Goal: Find specific fact: Locate a discrete piece of known information

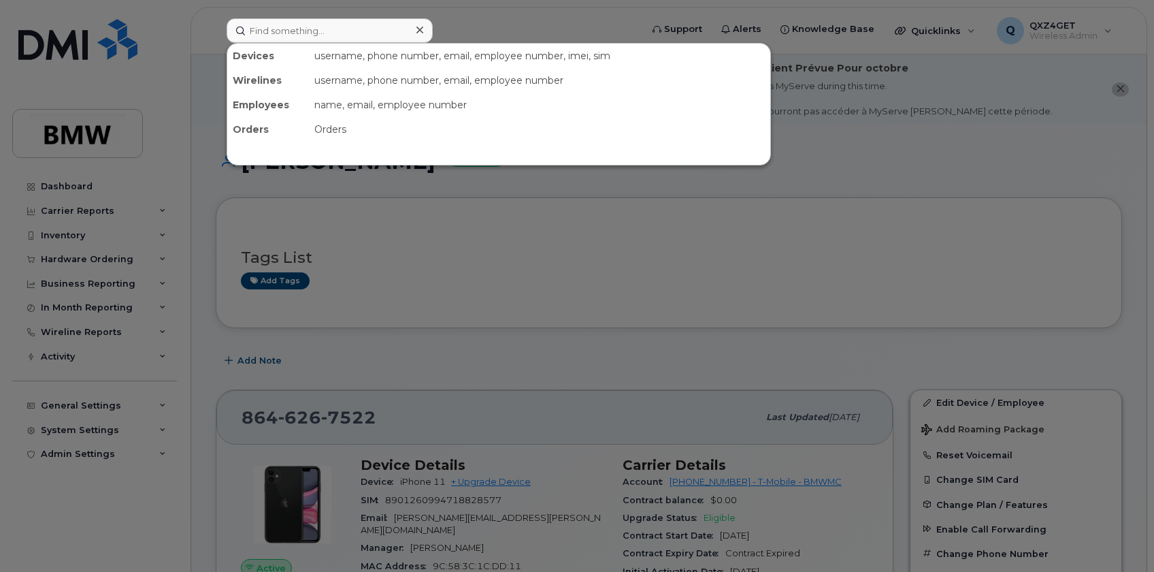
scroll to position [309, 0]
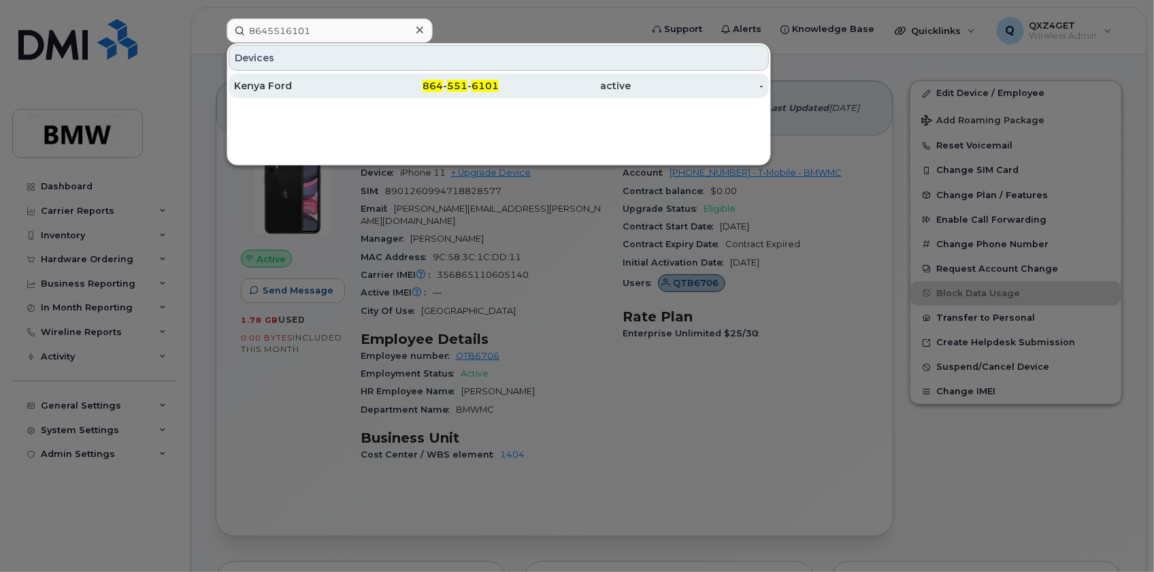
type input "8645516101"
click at [279, 90] on div "Kenya Ford" at bounding box center [300, 86] width 133 height 14
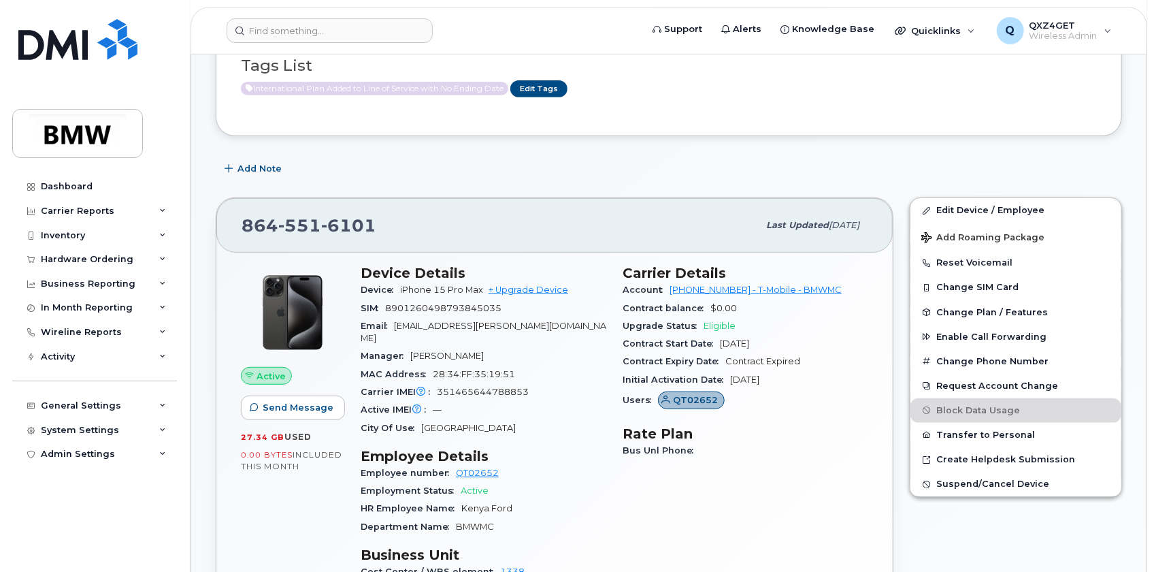
scroll to position [309, 0]
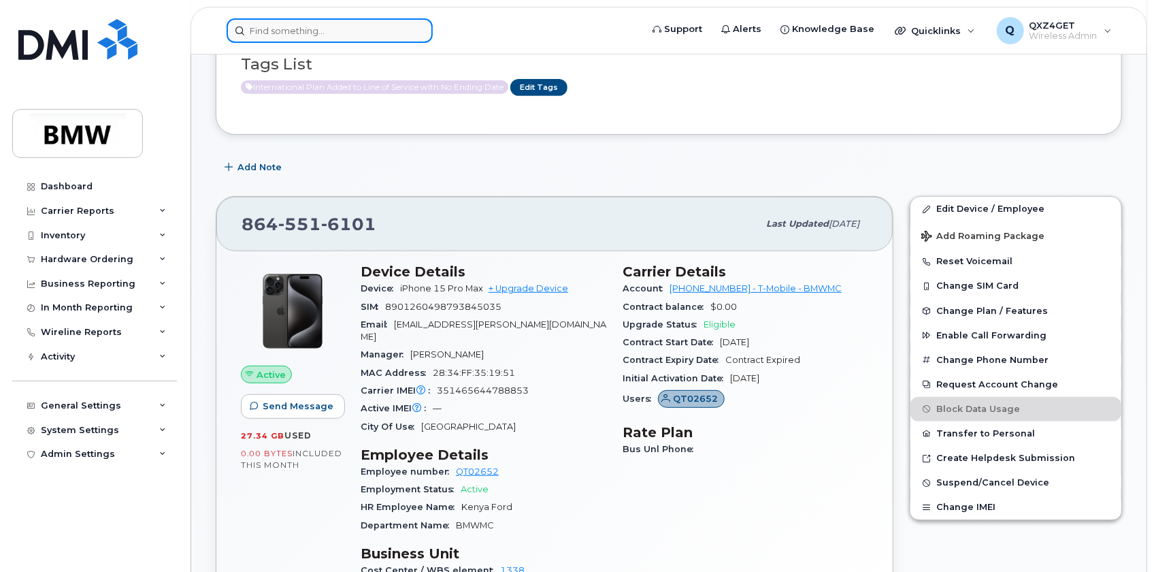
click at [291, 26] on input at bounding box center [330, 30] width 206 height 25
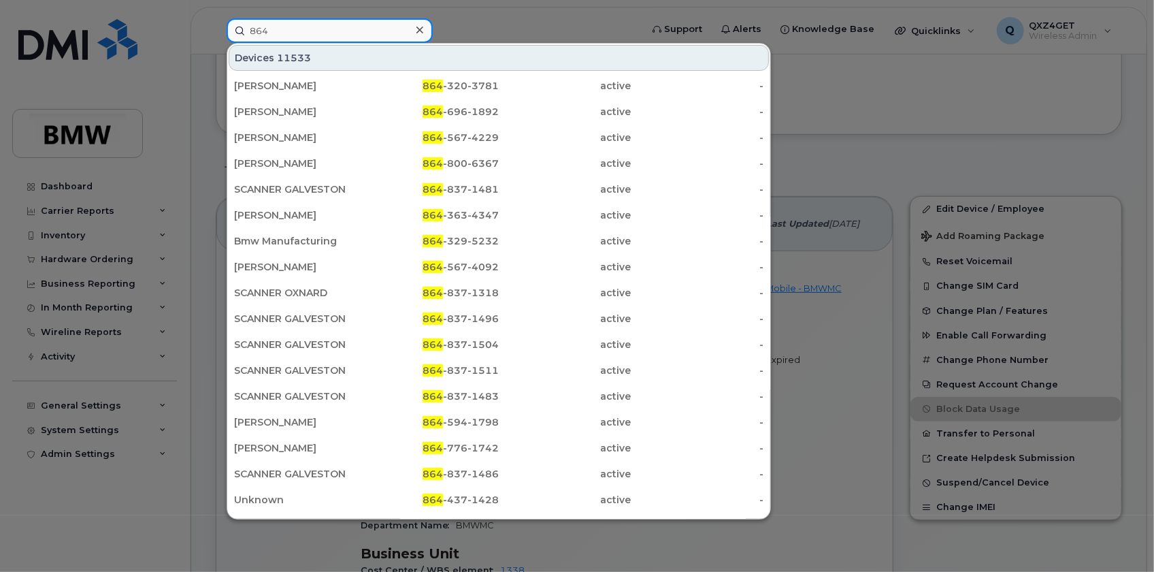
type input "864"
click at [823, 422] on div at bounding box center [577, 286] width 1154 height 572
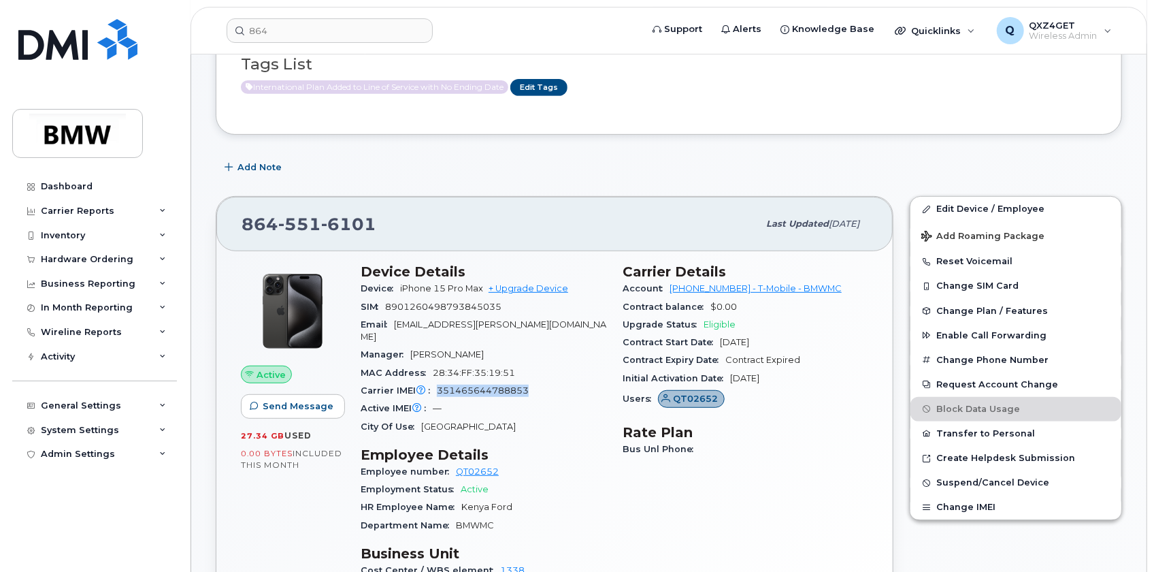
drag, startPoint x: 536, startPoint y: 375, endPoint x: 438, endPoint y: 378, distance: 97.4
click at [438, 382] on div "Carrier IMEI Carrier IMEI is reported during the last billing cycle or change o…" at bounding box center [484, 391] width 246 height 18
copy span "351465644788853"
